Goal: Register for event/course

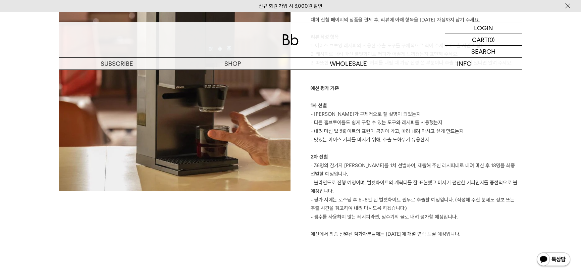
scroll to position [976, 0]
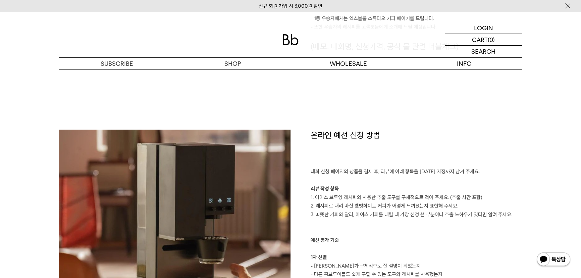
scroll to position [732, 0]
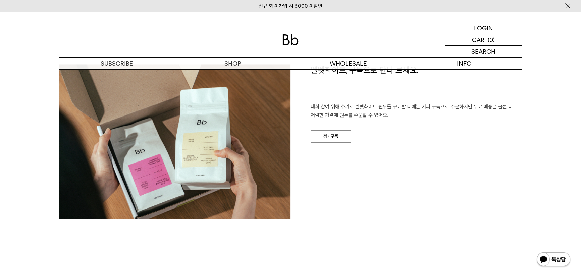
scroll to position [1422, 0]
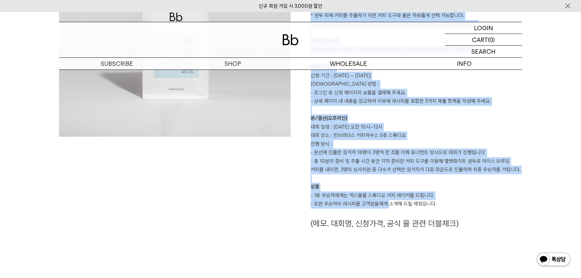
scroll to position [520, 0]
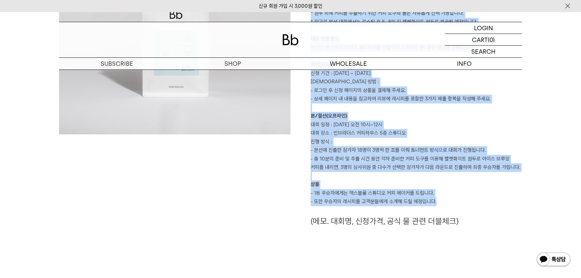
drag, startPoint x: 309, startPoint y: 170, endPoint x: 445, endPoint y: 203, distance: 139.8
click at [445, 203] on div "홈브루어 아이스 브루잉 대회 (이미지 - 포스터) 집에서 드립 커피를 즐기는 홈브루어분들을 대상으로 빈브라더스가 아이스 브루잉 대회를 진행합니…" at bounding box center [407, 70] width 232 height 334
copy div "대회 미션 벨벳화이트의 캐릭터를 잘 드러낼 수 있는 아이스 브루잉 커피를 내려 주세요. * 원두 외에 커피를 추출하기 위한 커피 도구와 물은 …"
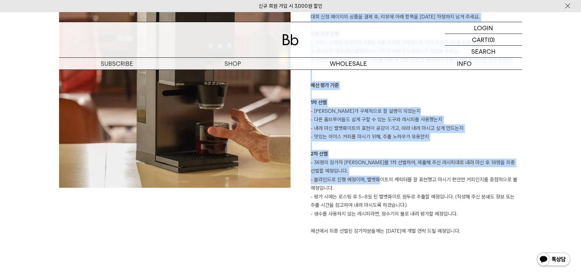
scroll to position [855, 0]
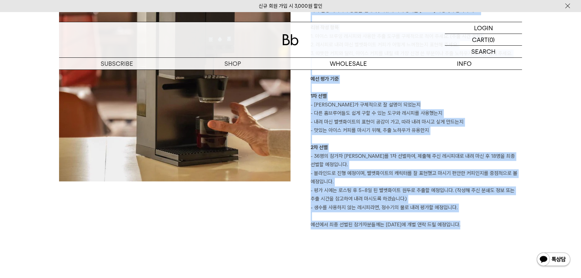
drag, startPoint x: 312, startPoint y: 125, endPoint x: 469, endPoint y: 223, distance: 184.9
click at [469, 223] on div "온라인 예선 신청 방법 대회 신청 페이지의 상품을 결제 후, 리뷰에 아래 항목을 9월 17일(수) 자정까지 남겨 주세요. 리뷰 작성 항목 1.…" at bounding box center [407, 98] width 232 height 261
copy div "온라인 예선 신청 방법 대회 신청 페이지의 상품을 결제 후, 리뷰에 아래 항목을 9월 17일(수) 자정까지 남겨 주세요. 리뷰 작성 항목 1.…"
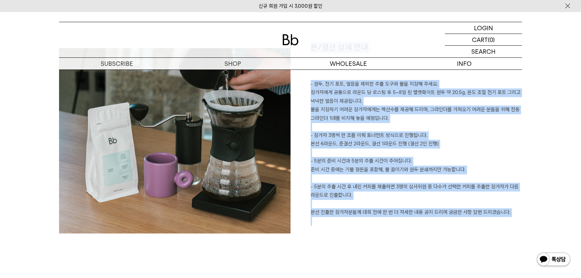
scroll to position [1221, 0]
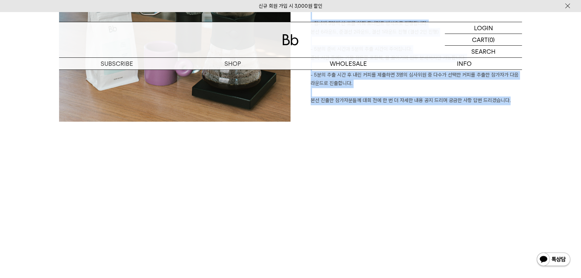
drag, startPoint x: 311, startPoint y: 150, endPoint x: 512, endPoint y: 100, distance: 206.8
click at [512, 100] on div "본/결선 상세 안내 - 원두, 전기 포트, 얼음을 제외한 추출 도구와 물을 지참해 주세요. 참가자에게 공통으로 라운드 당 로스팅 후 5~8일 …" at bounding box center [407, 26] width 232 height 192
copy div "본/결선 상세 안내 - 원두, 전기 포트, 얼음을 제외한 추출 도구와 물을 지참해 주세요. 참가자에게 공통으로 라운드 당 로스팅 후 5~8일 …"
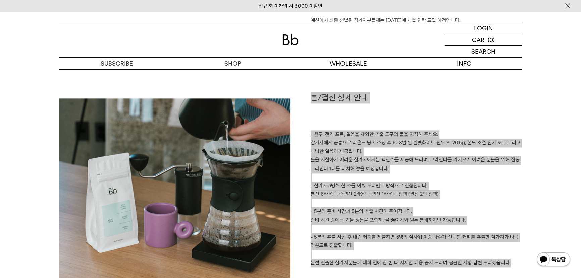
scroll to position [1069, 0]
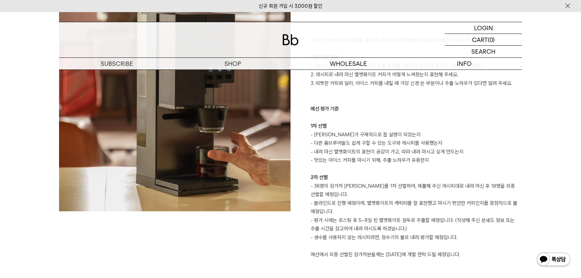
scroll to position [823, 0]
